Goal: Transaction & Acquisition: Purchase product/service

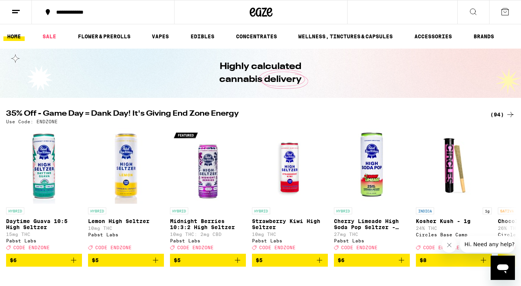
click at [494, 117] on div "(94)" at bounding box center [502, 114] width 25 height 9
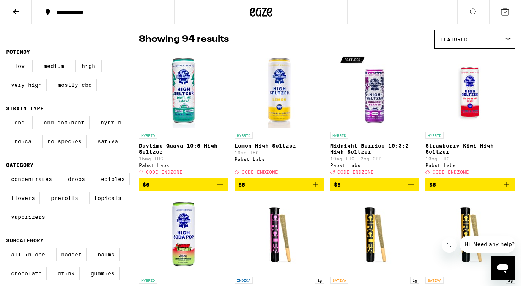
scroll to position [60, 0]
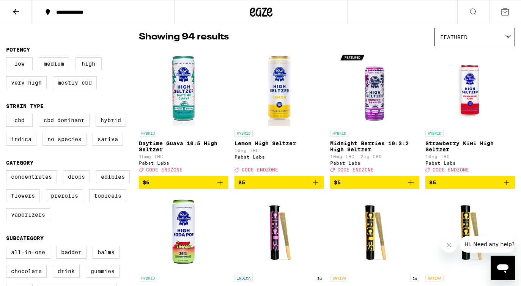
click at [71, 183] on label "Drops" at bounding box center [76, 176] width 27 height 13
click at [8, 172] on input "Drops" at bounding box center [8, 171] width 0 height 0
checkbox input "true"
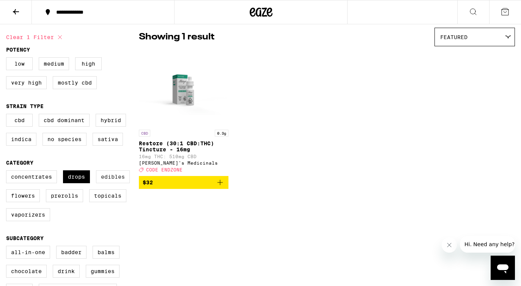
click at [113, 181] on label "Edibles" at bounding box center [113, 176] width 34 height 13
click at [8, 172] on input "Edibles" at bounding box center [8, 171] width 0 height 0
checkbox input "true"
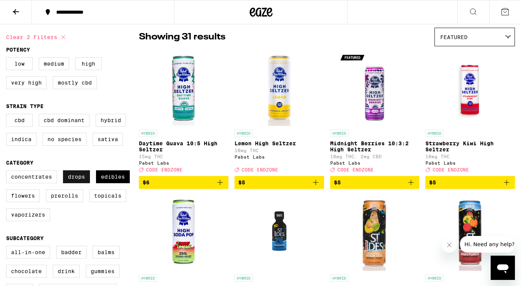
click at [73, 183] on label "Drops" at bounding box center [76, 176] width 27 height 13
click at [8, 172] on input "Drops" at bounding box center [8, 171] width 0 height 0
checkbox input "false"
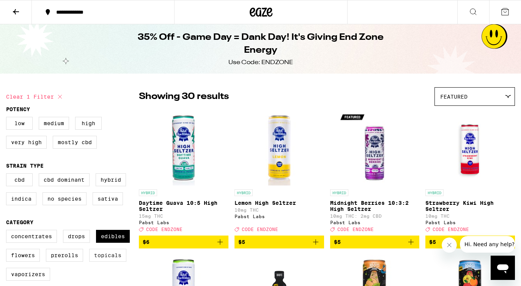
click at [108, 262] on label "Topicals" at bounding box center [107, 255] width 37 height 13
click at [8, 231] on input "Topicals" at bounding box center [8, 231] width 0 height 0
checkbox input "true"
click at [112, 243] on label "Edibles" at bounding box center [113, 236] width 34 height 13
click at [8, 231] on input "Edibles" at bounding box center [8, 231] width 0 height 0
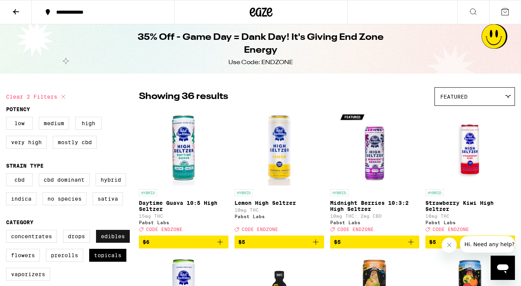
checkbox input "false"
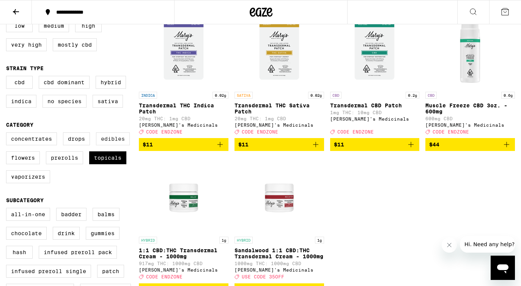
scroll to position [125, 0]
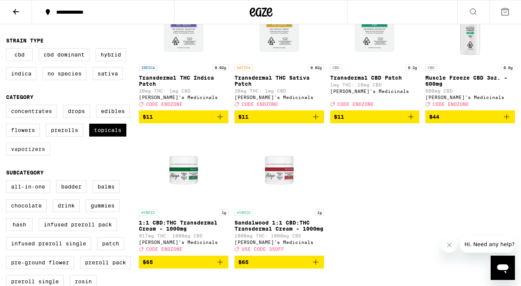
click at [31, 155] on label "Vaporizers" at bounding box center [28, 149] width 44 height 13
click at [8, 106] on input "Vaporizers" at bounding box center [8, 106] width 0 height 0
checkbox input "true"
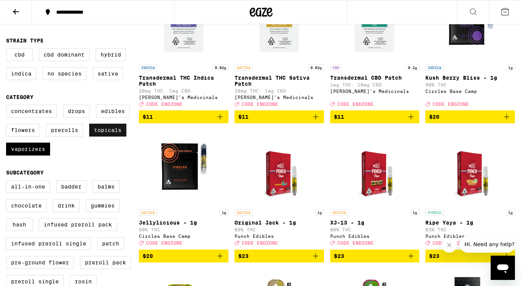
click at [112, 137] on label "Topicals" at bounding box center [107, 130] width 37 height 13
click at [8, 106] on input "Topicals" at bounding box center [8, 106] width 0 height 0
checkbox input "false"
